Goal: Task Accomplishment & Management: Use online tool/utility

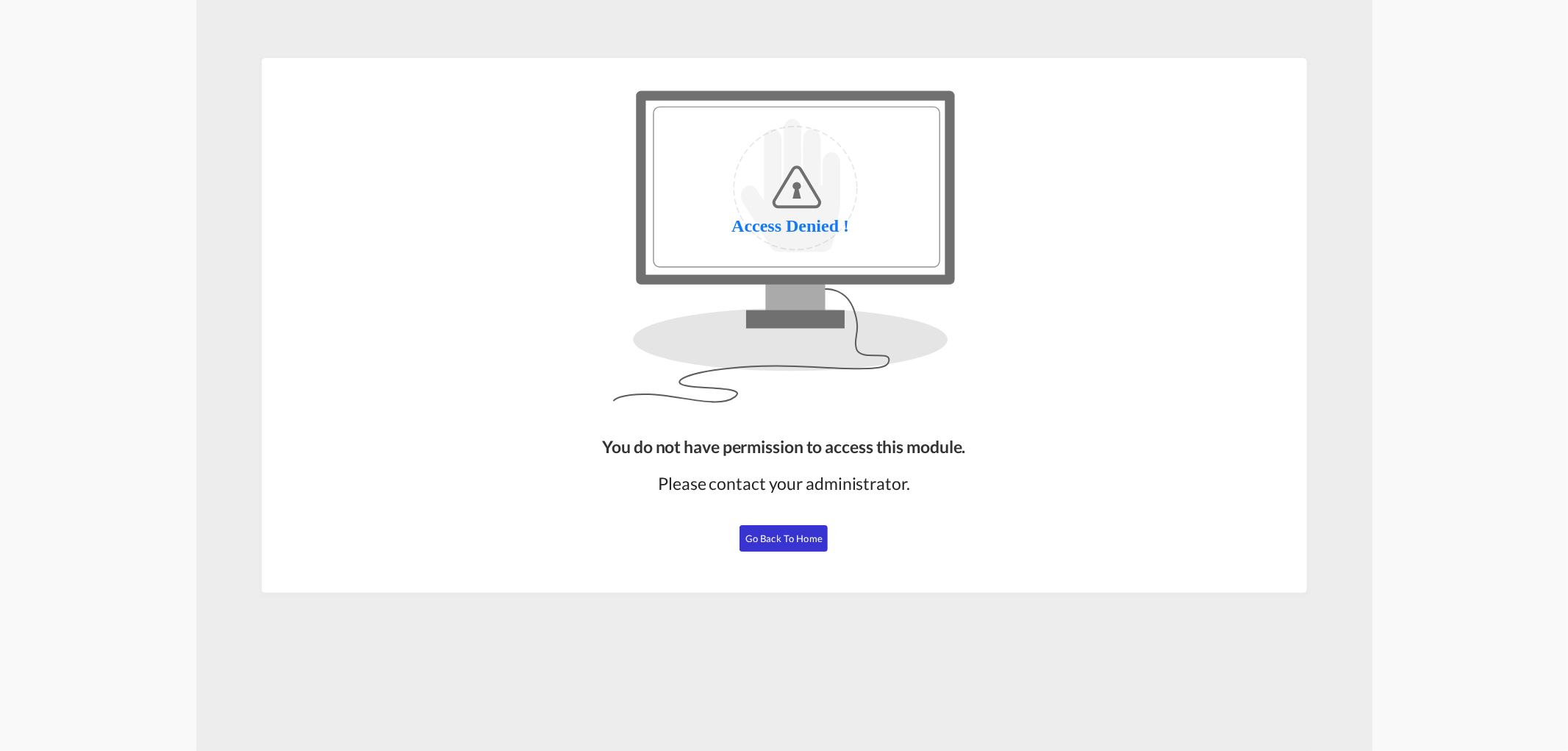
click at [758, 533] on span "Go Back to Home" at bounding box center [784, 538] width 77 height 12
click at [811, 531] on button "Go Back to Home" at bounding box center [784, 537] width 89 height 26
